Goal: Task Accomplishment & Management: Complete application form

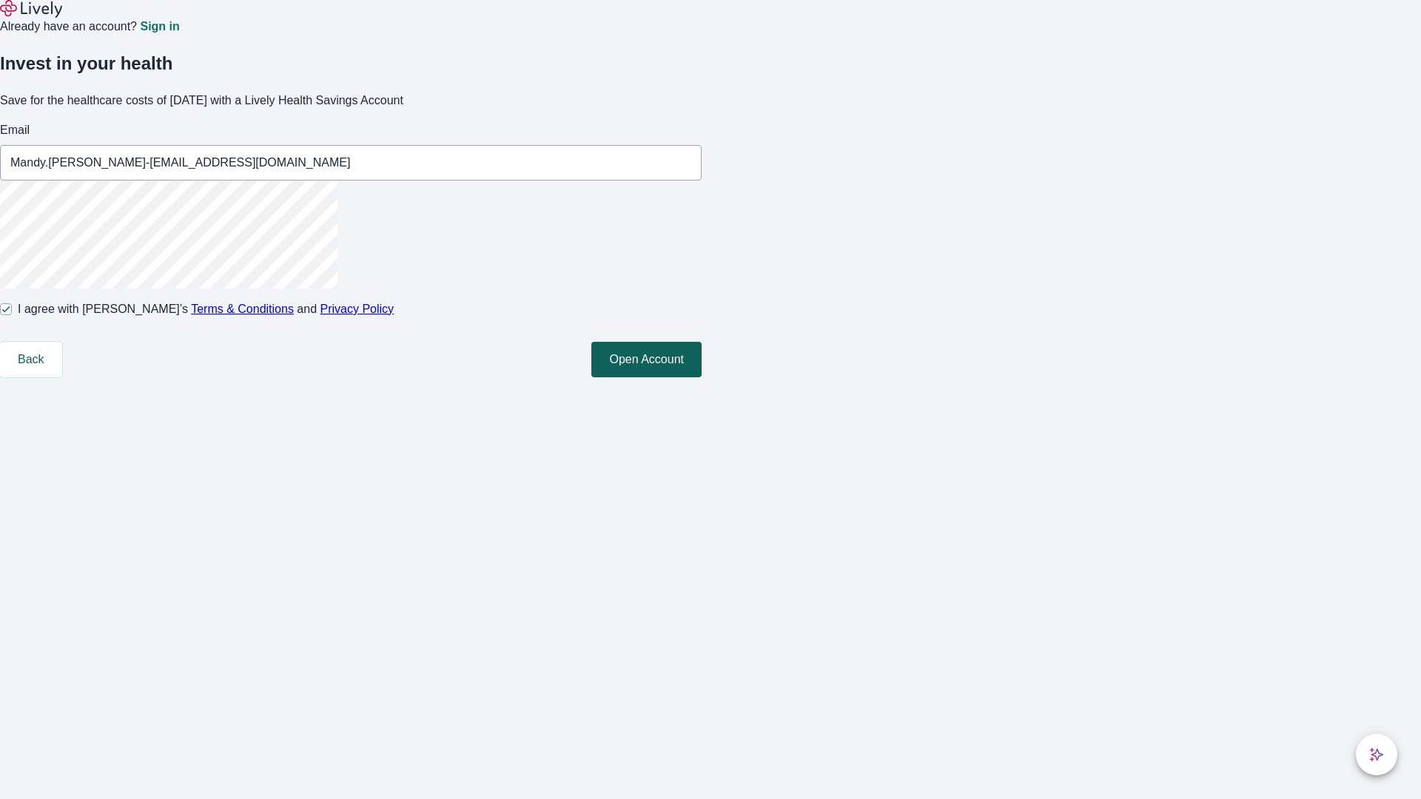
click at [702, 377] on button "Open Account" at bounding box center [646, 360] width 110 height 36
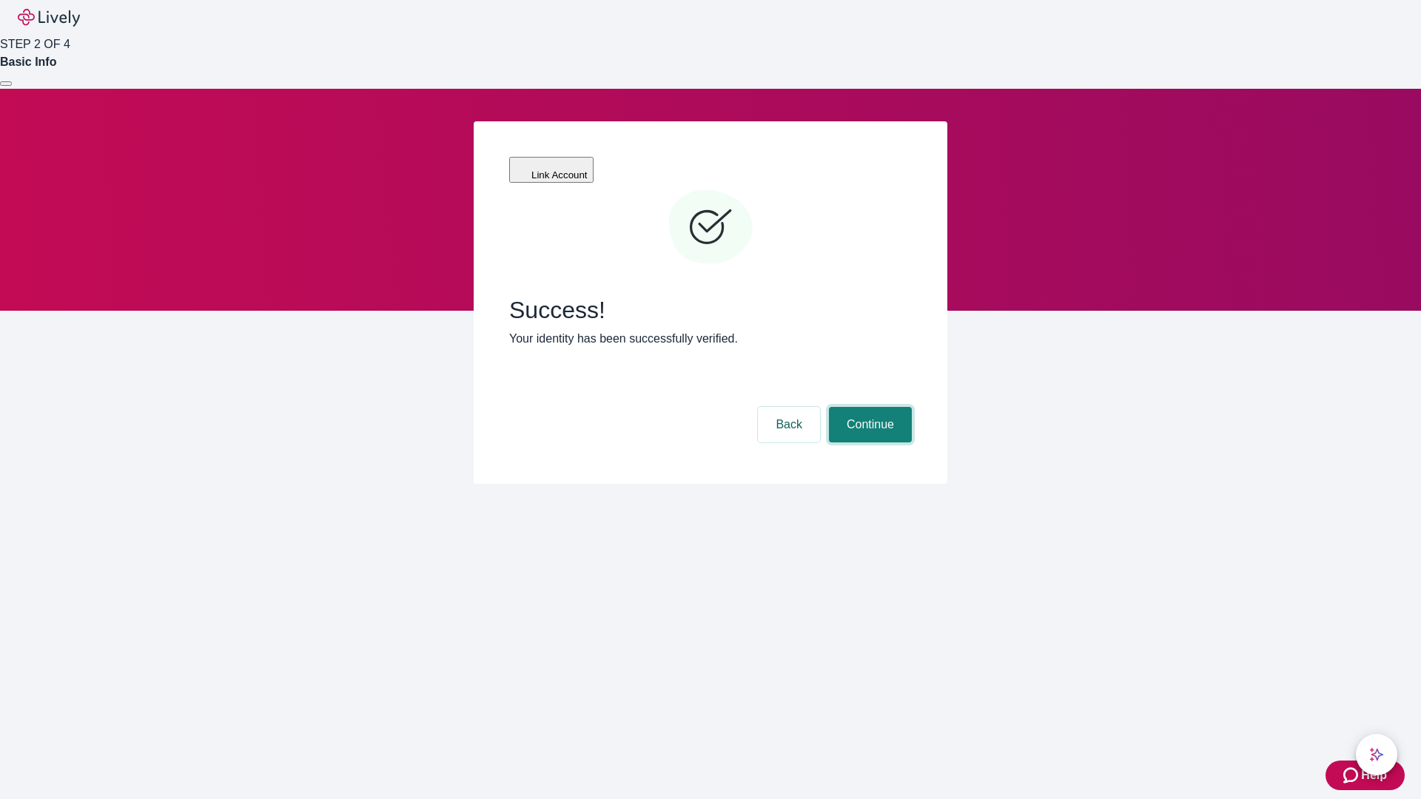
click at [868, 407] on button "Continue" at bounding box center [870, 425] width 83 height 36
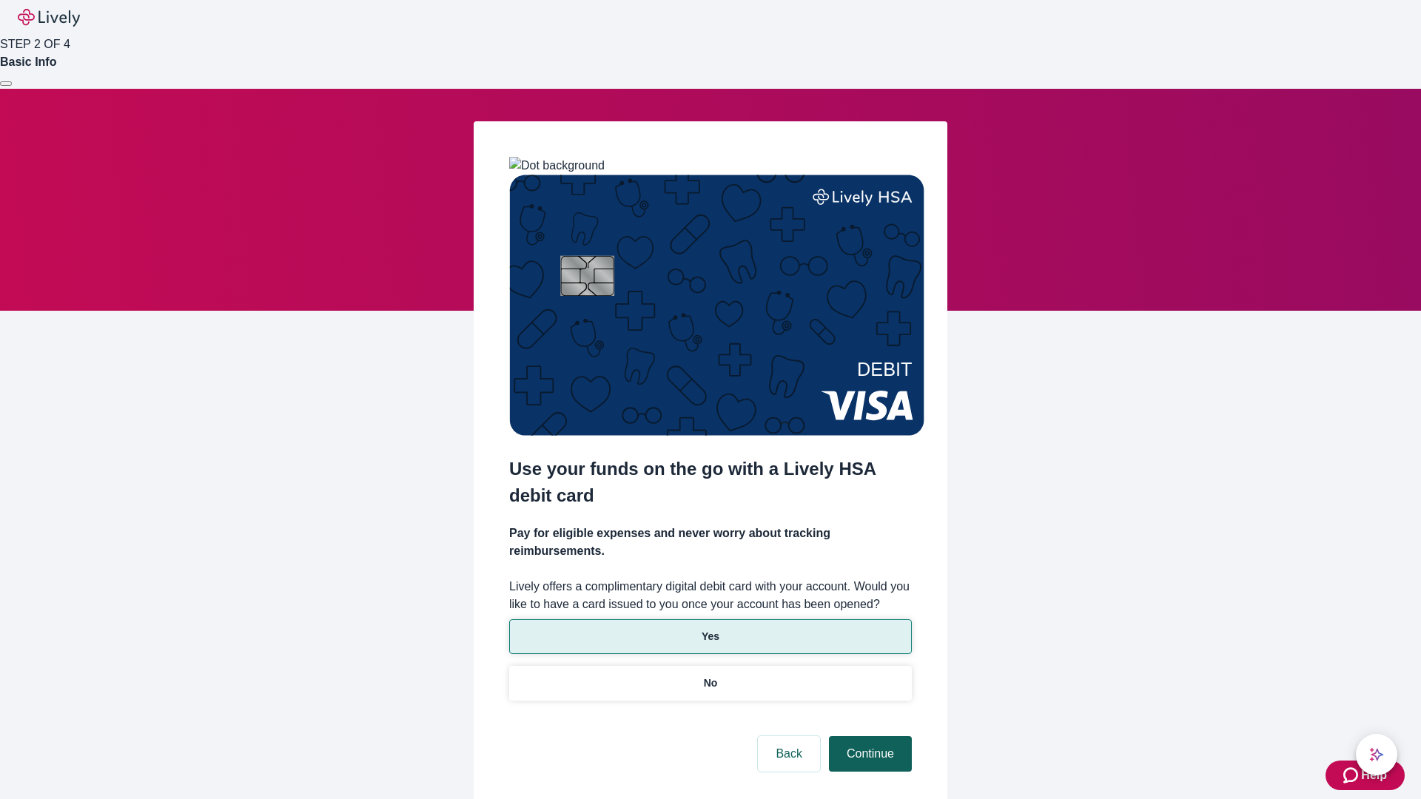
click at [710, 629] on p "Yes" at bounding box center [711, 637] width 18 height 16
click at [868, 736] on button "Continue" at bounding box center [870, 754] width 83 height 36
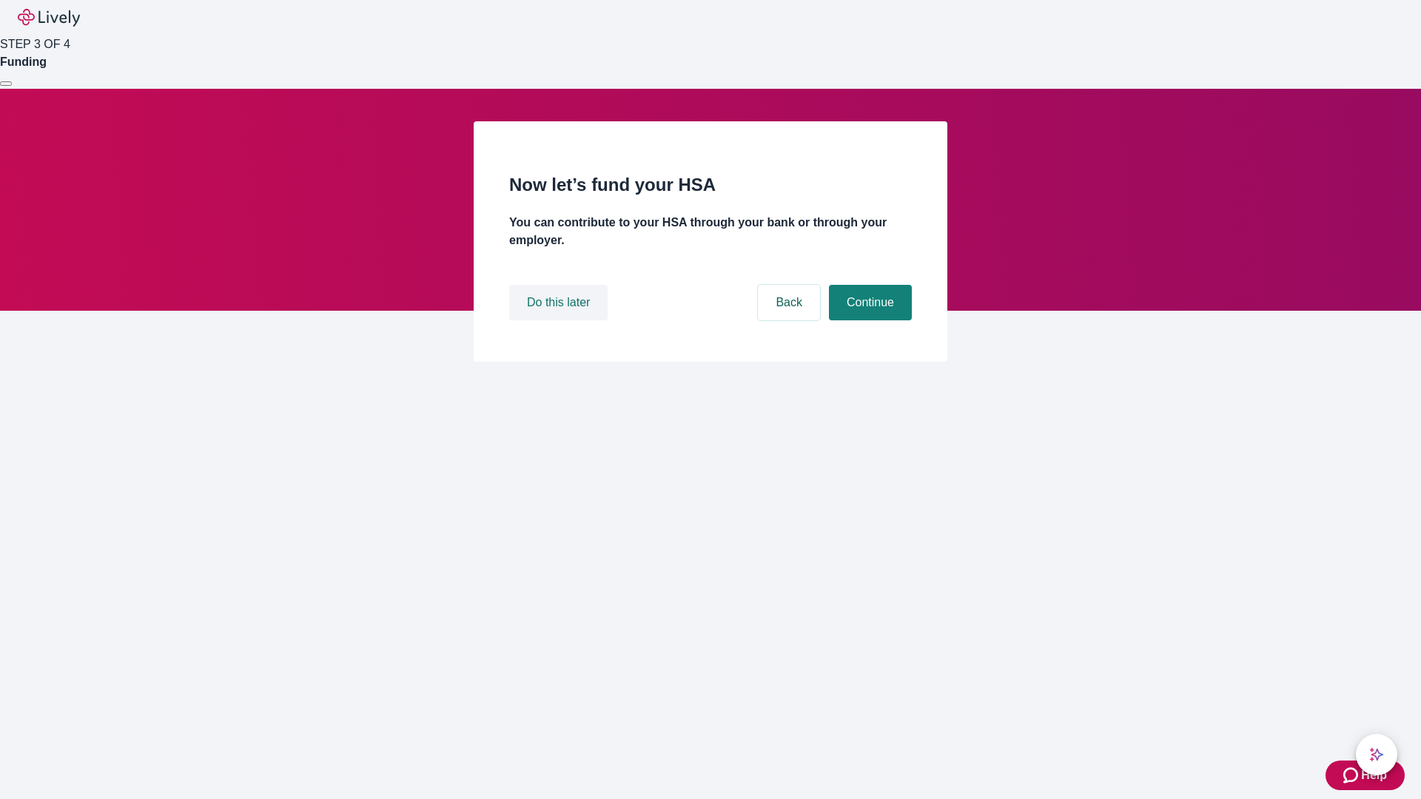
click at [560, 320] on button "Do this later" at bounding box center [558, 303] width 98 height 36
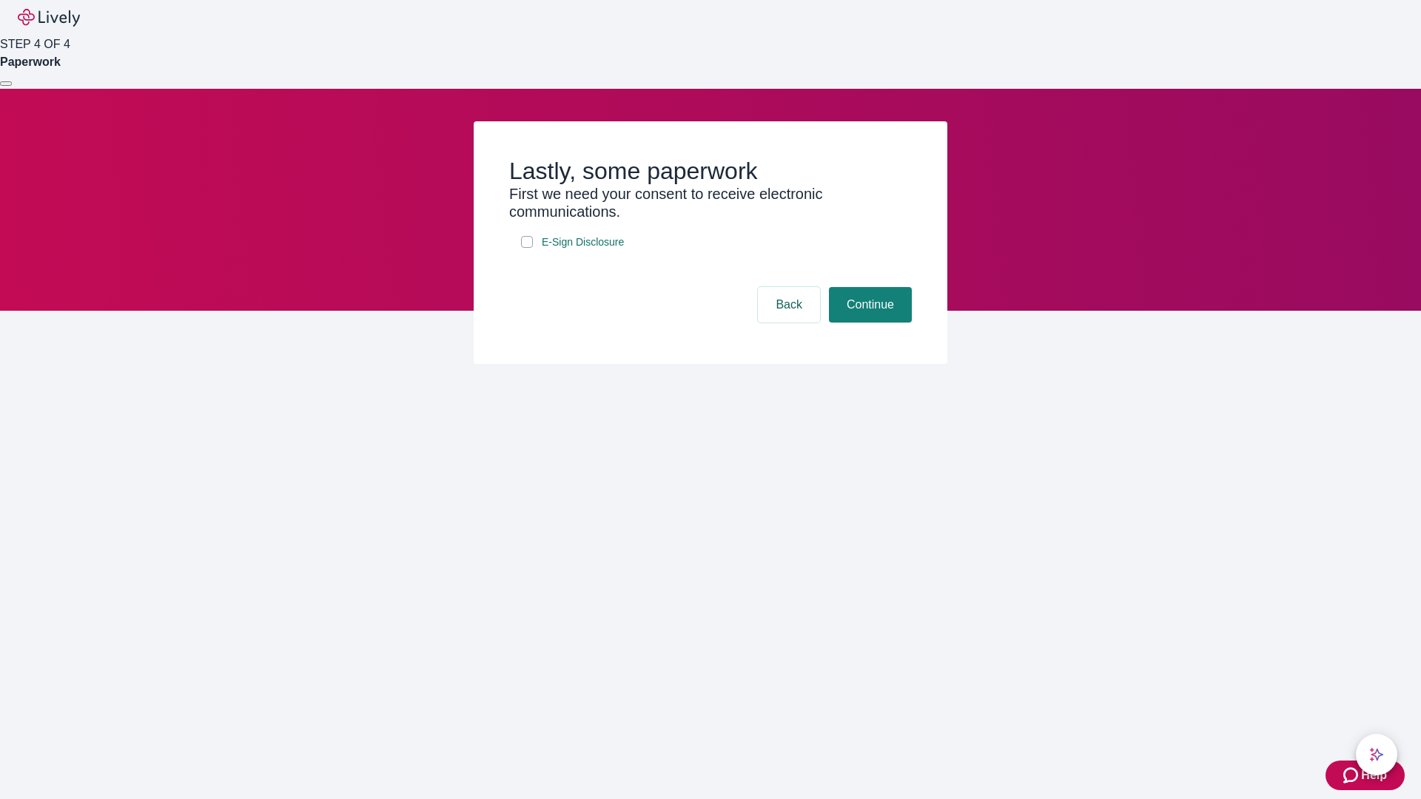
click at [527, 248] on input "E-Sign Disclosure" at bounding box center [527, 242] width 12 height 12
checkbox input "true"
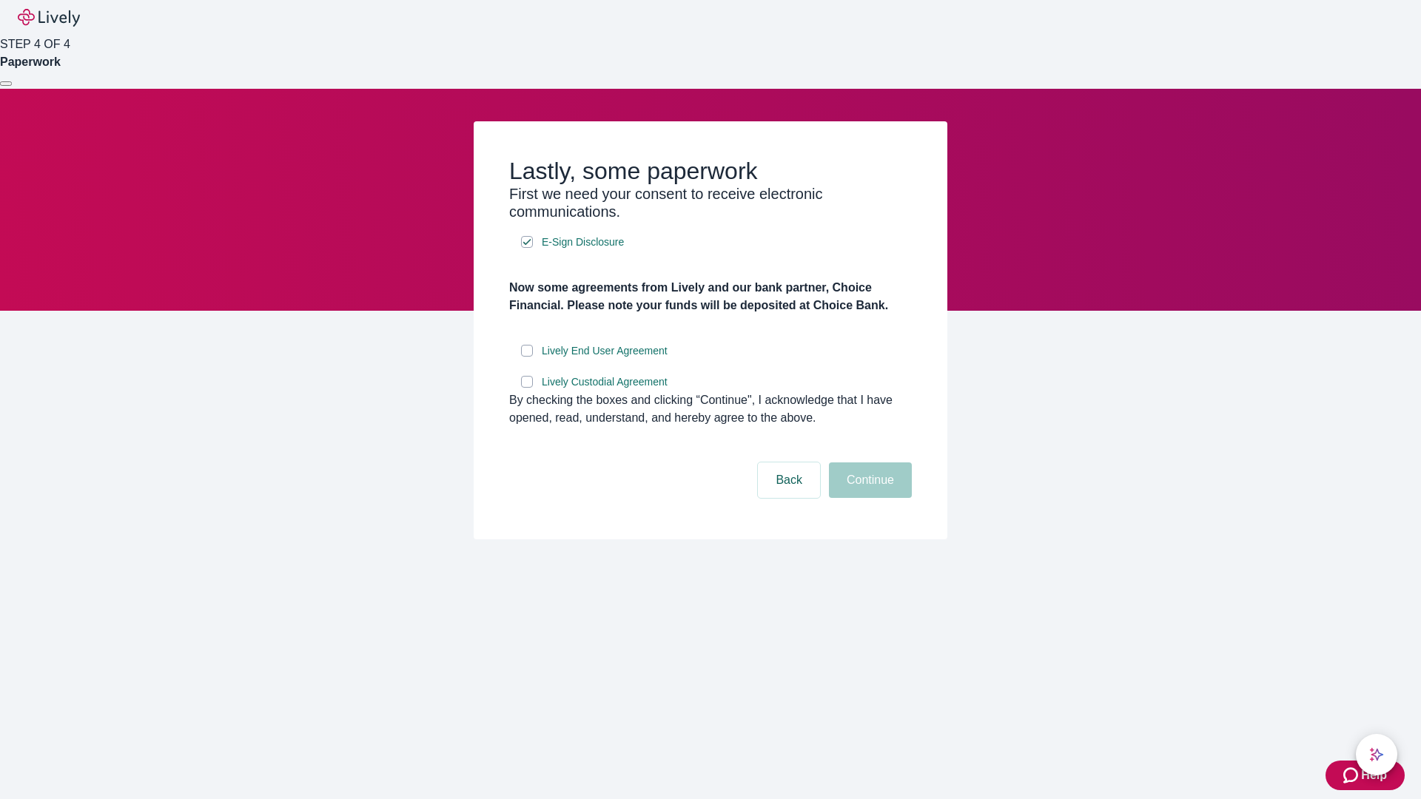
click at [527, 357] on input "Lively End User Agreement" at bounding box center [527, 351] width 12 height 12
checkbox input "true"
click at [527, 388] on input "Lively Custodial Agreement" at bounding box center [527, 382] width 12 height 12
checkbox input "true"
click at [868, 498] on button "Continue" at bounding box center [870, 481] width 83 height 36
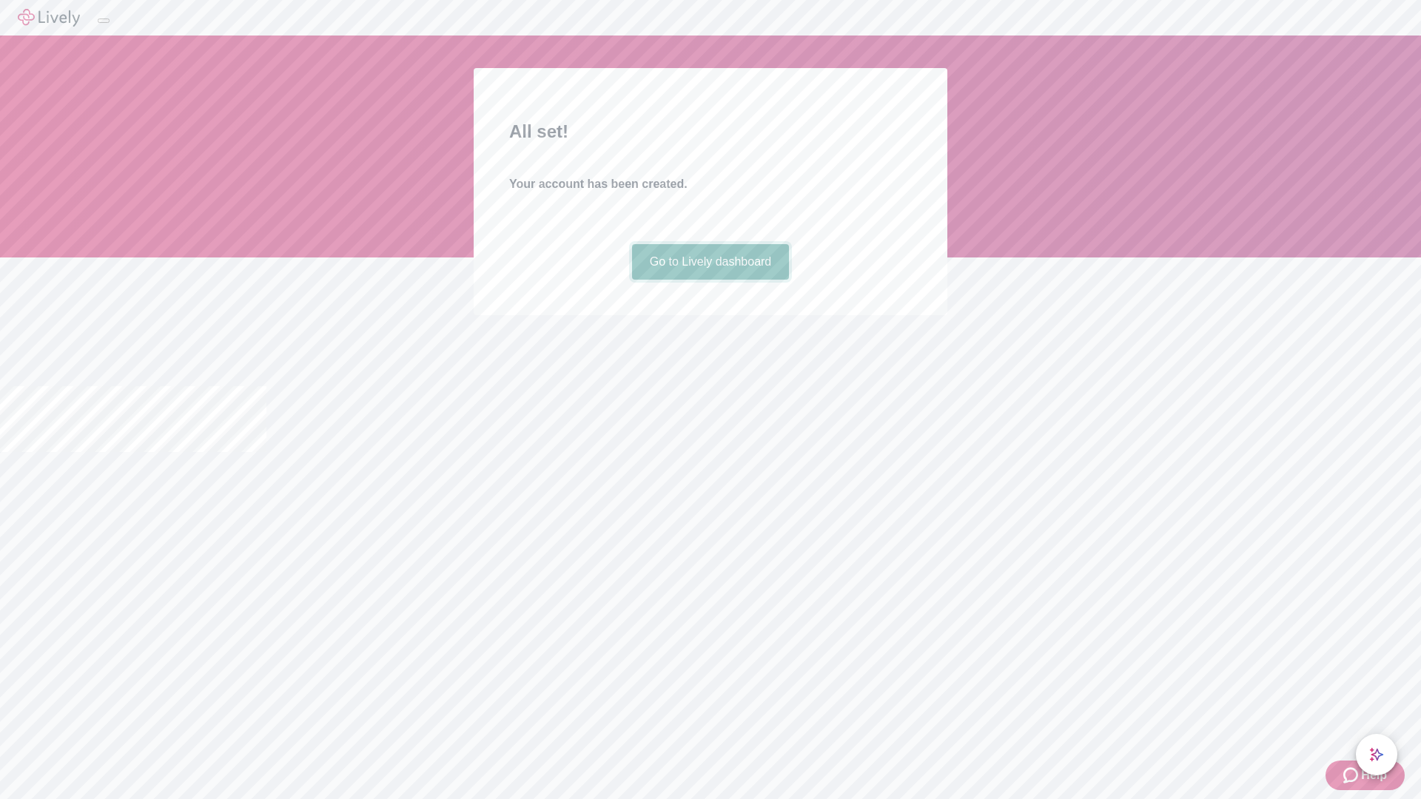
click at [710, 280] on link "Go to Lively dashboard" at bounding box center [711, 262] width 158 height 36
